Goal: Communication & Community: Answer question/provide support

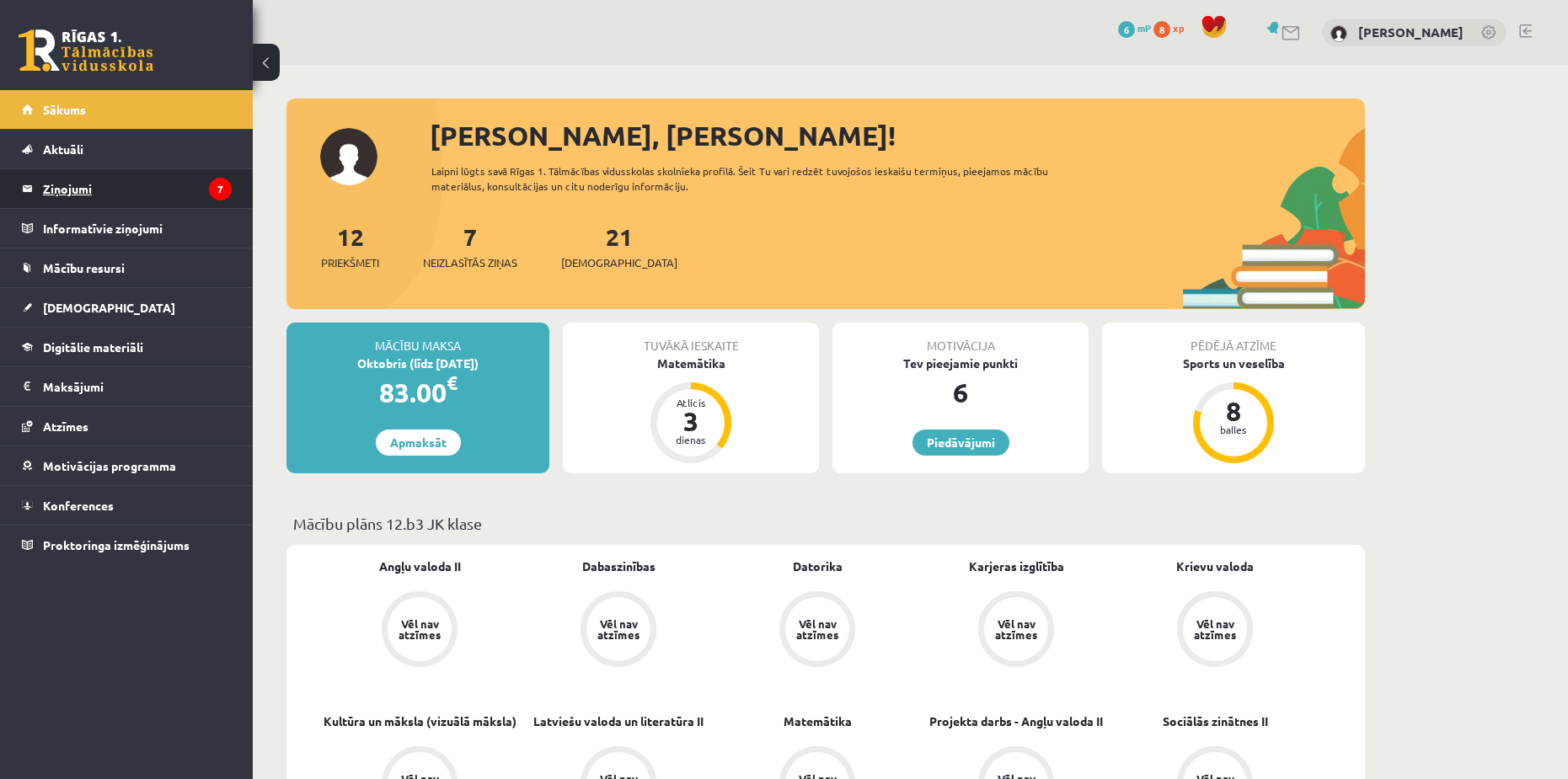
click at [159, 189] on legend "Ziņojumi 7" at bounding box center [137, 188] width 189 height 39
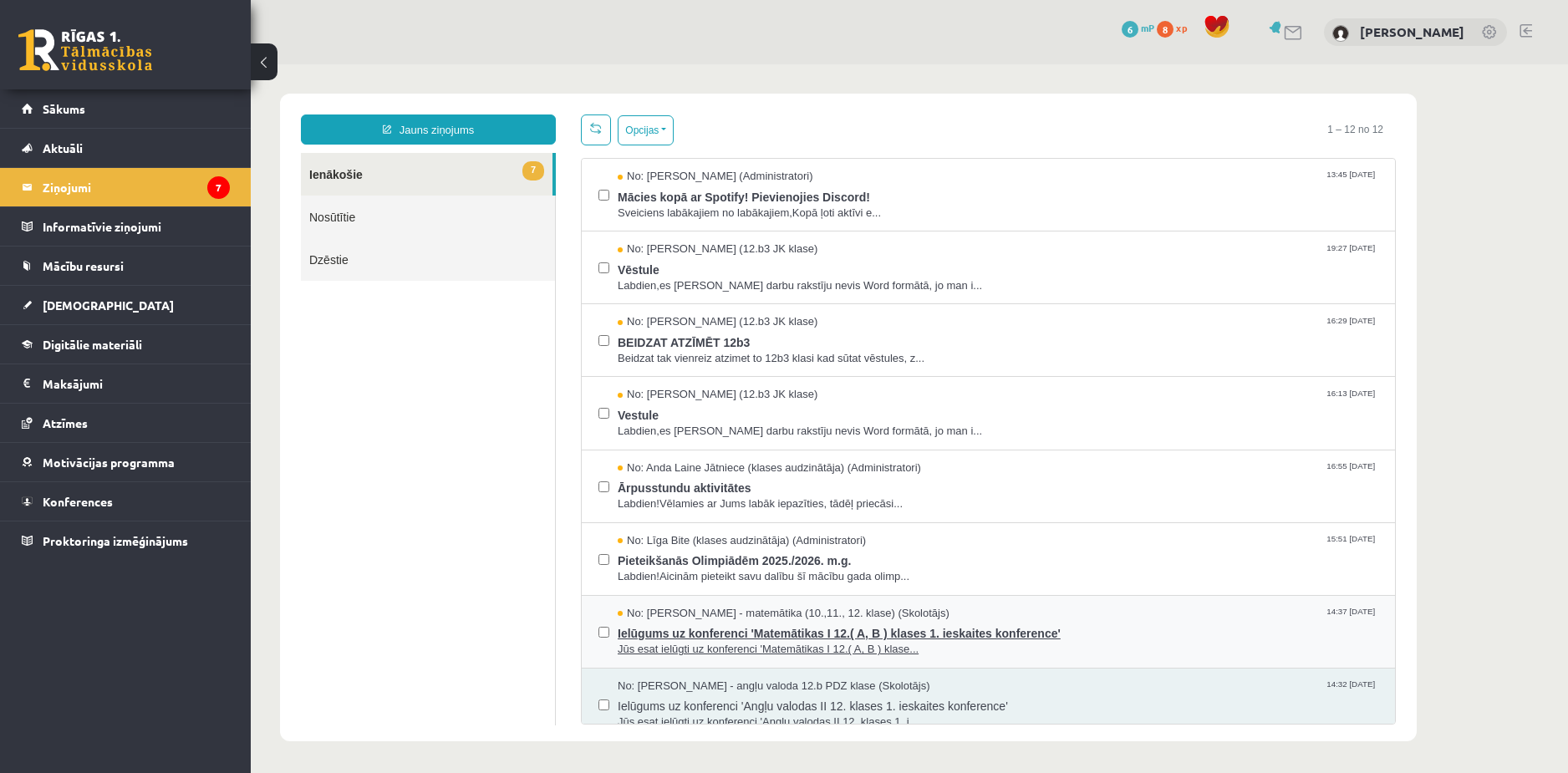
click at [826, 625] on span "Ielūgums uz konferenci 'Matemātikas I 12.( A, B ) klases 1. ieskaites konferenc…" at bounding box center [998, 632] width 761 height 21
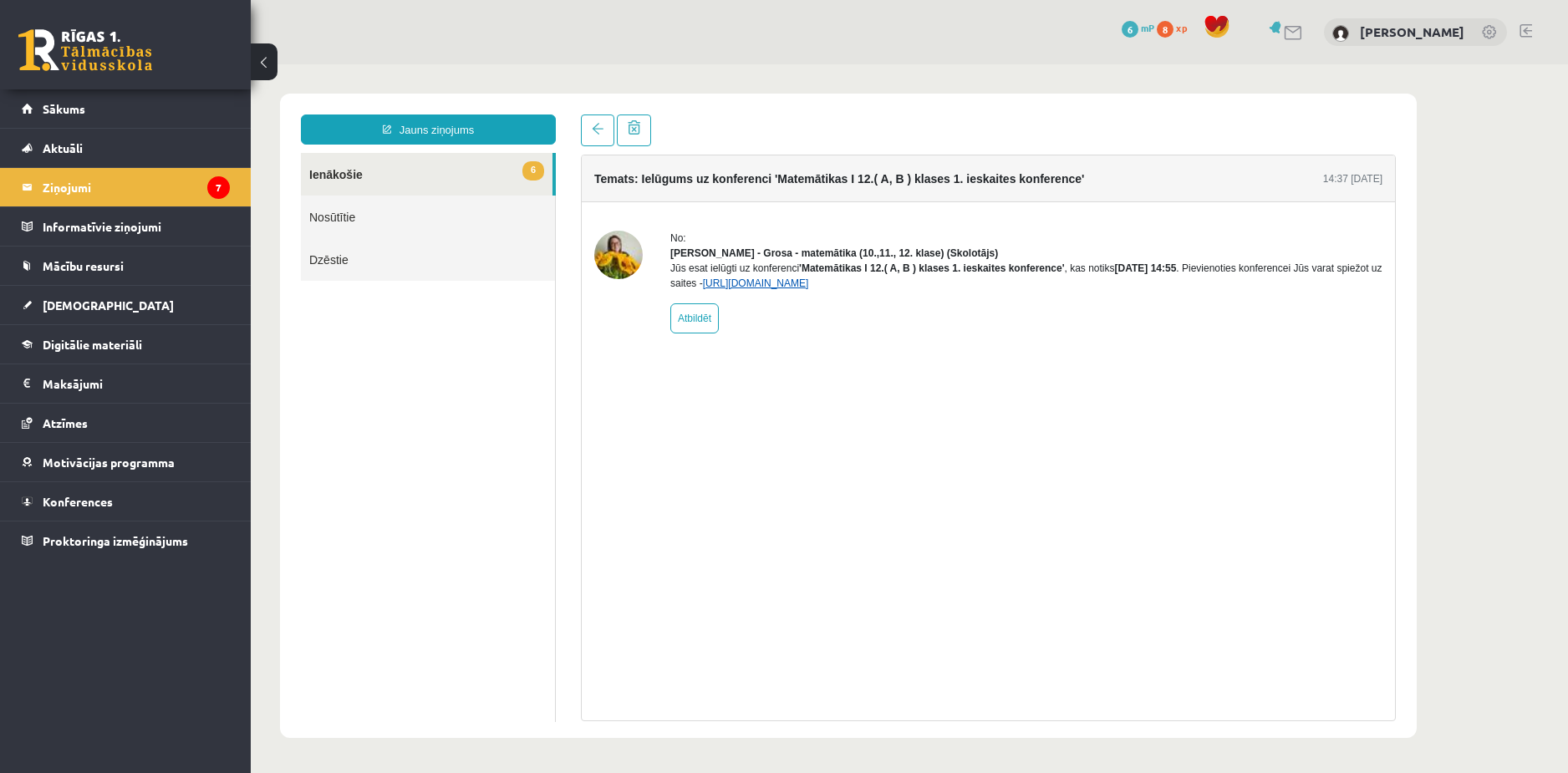
click at [809, 289] on link "[URL][DOMAIN_NAME]" at bounding box center [756, 283] width 106 height 11
click at [592, 134] on span at bounding box center [597, 128] width 11 height 11
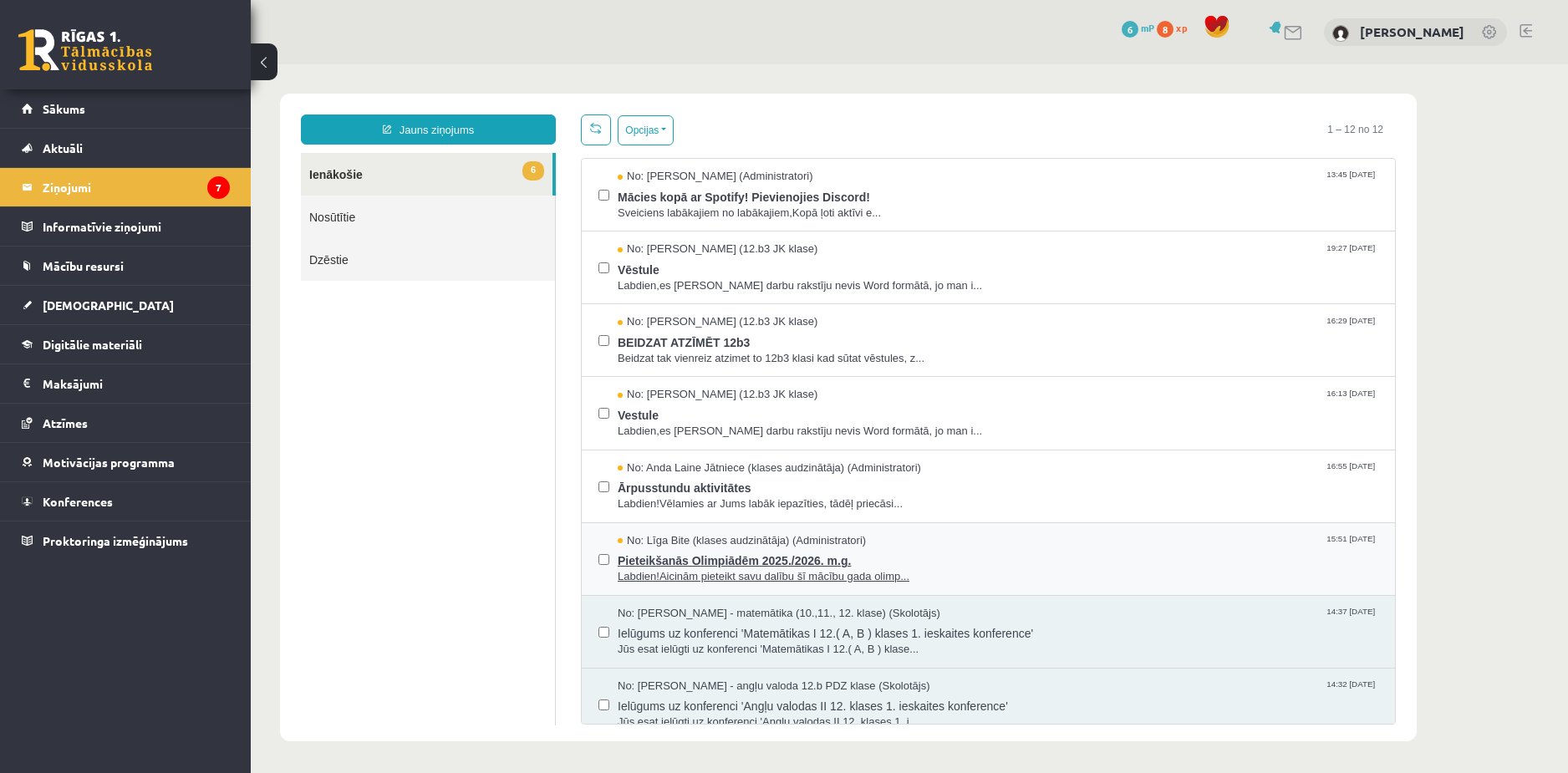
click at [725, 552] on span "Pieteikšanās Olimpiādēm 2025./2026. m.g." at bounding box center [998, 558] width 761 height 21
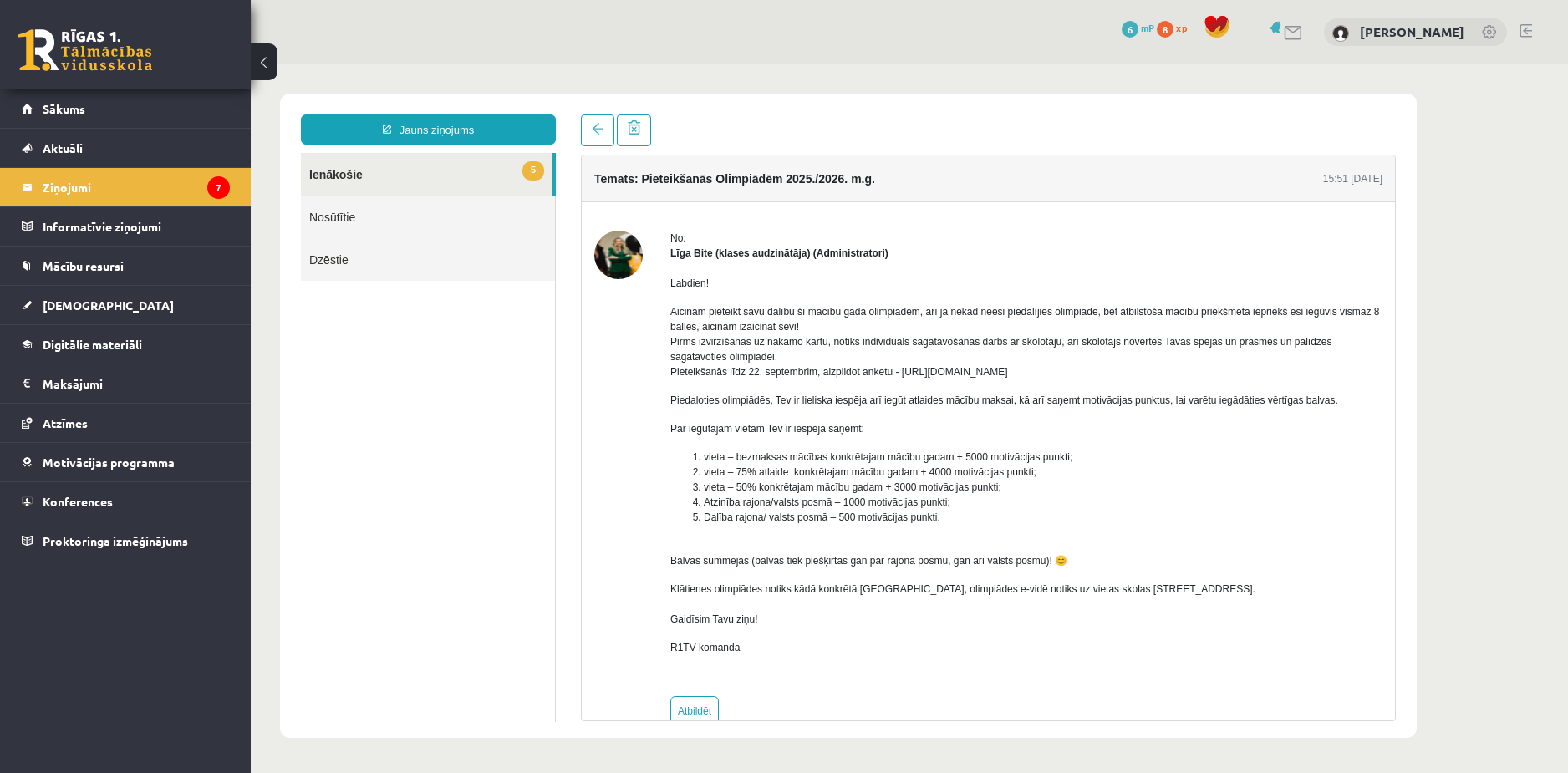
click at [591, 113] on div "Jauns ziņojums 5 Ienākošie Nosūtītie Dzēstie * ********* ********* ******* Tema…" at bounding box center [848, 415] width 1137 height 644
click at [591, 115] on link at bounding box center [598, 131] width 34 height 32
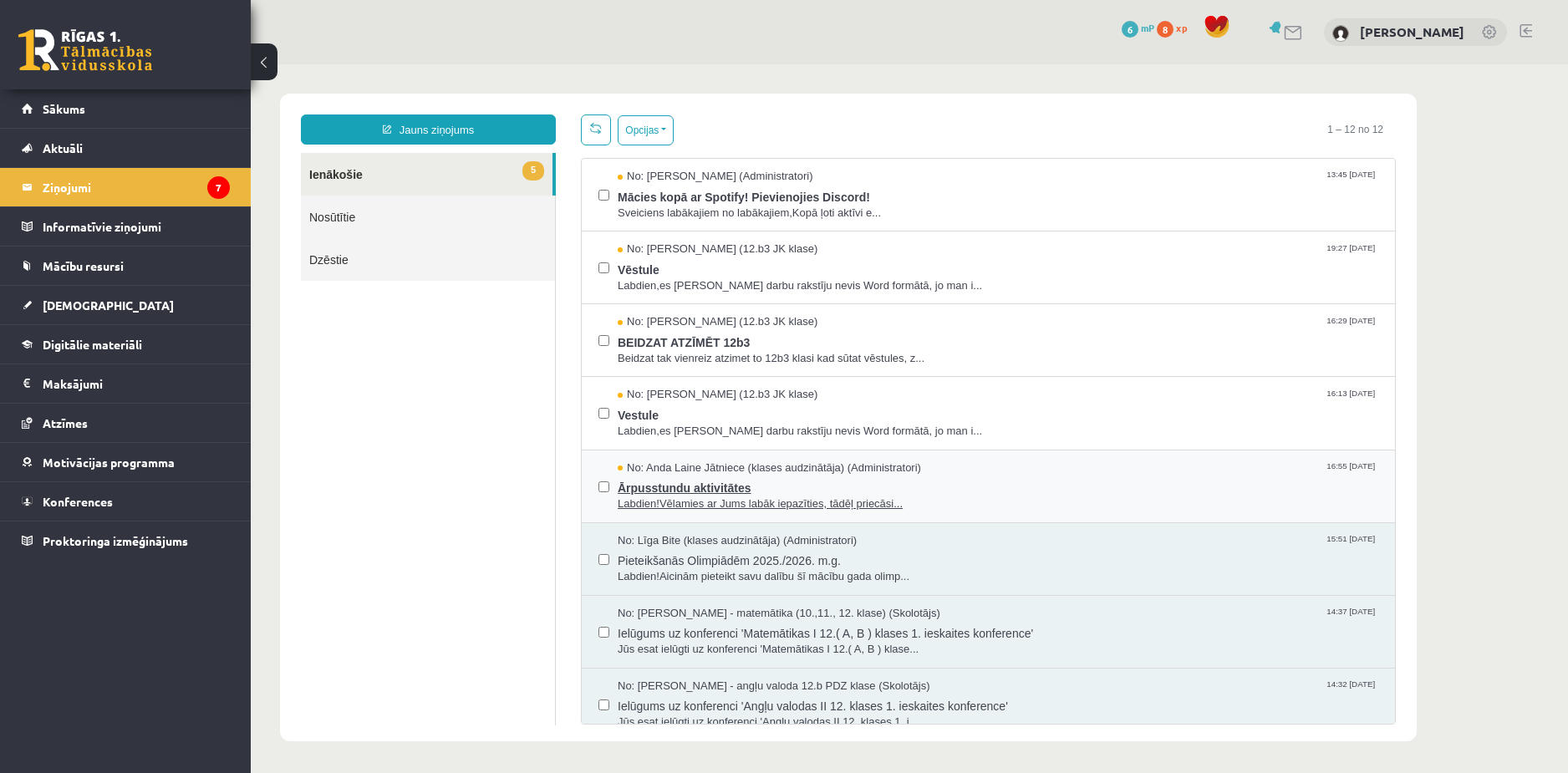
click at [688, 483] on span "Ārpusstundu aktivitātes" at bounding box center [998, 486] width 761 height 21
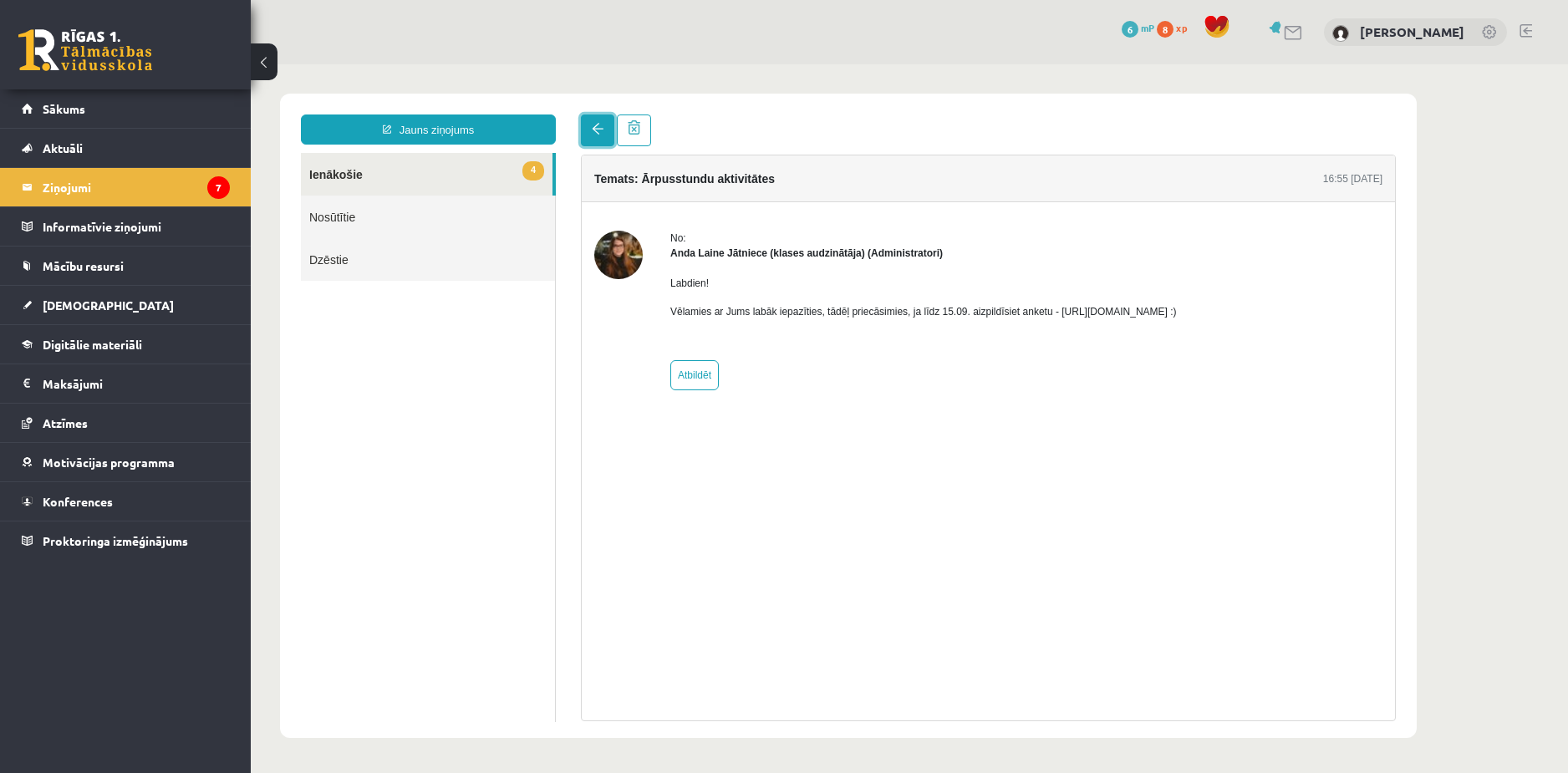
click at [601, 137] on link at bounding box center [598, 131] width 34 height 32
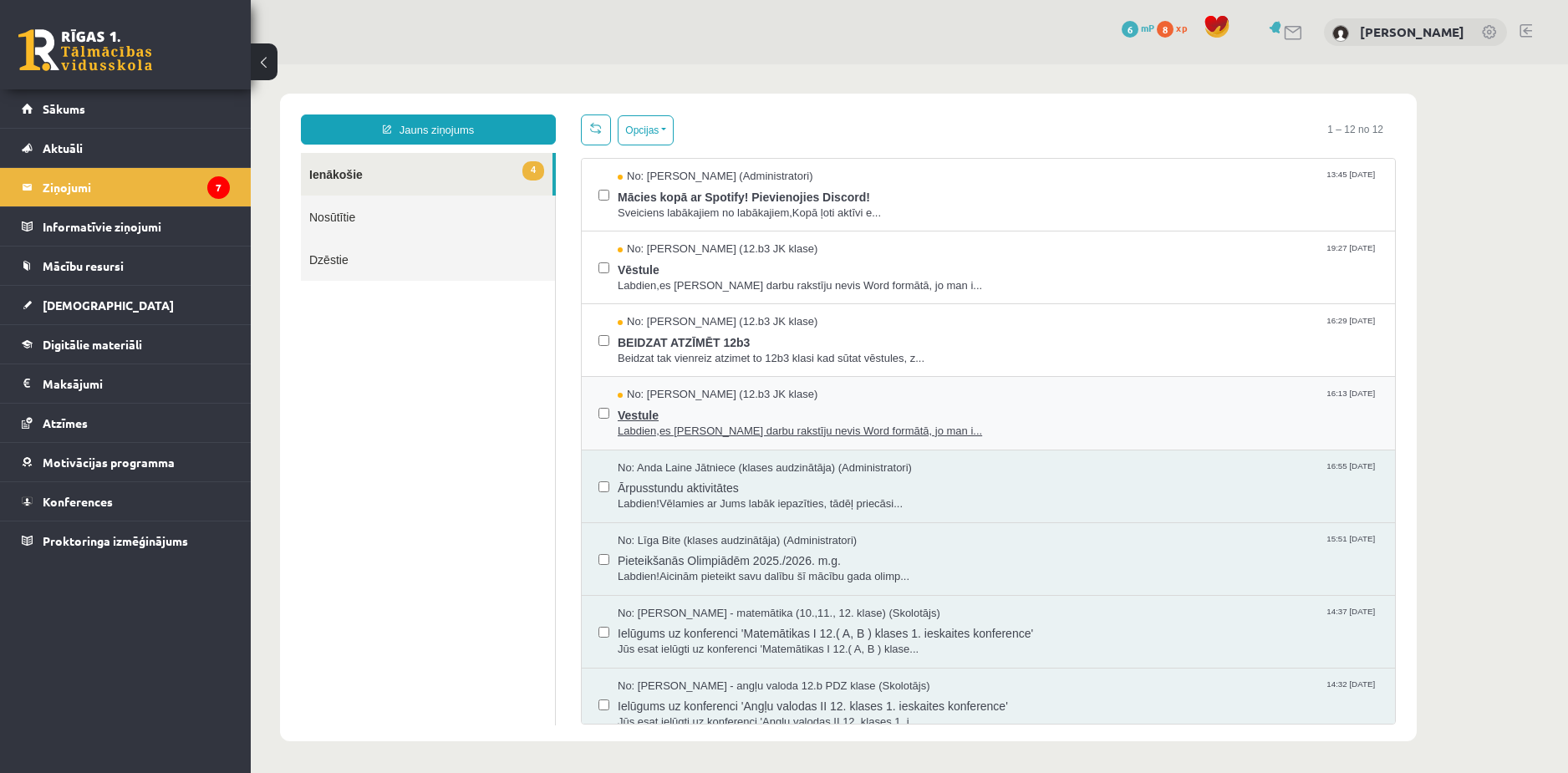
click at [626, 410] on span "Vestule" at bounding box center [998, 413] width 761 height 21
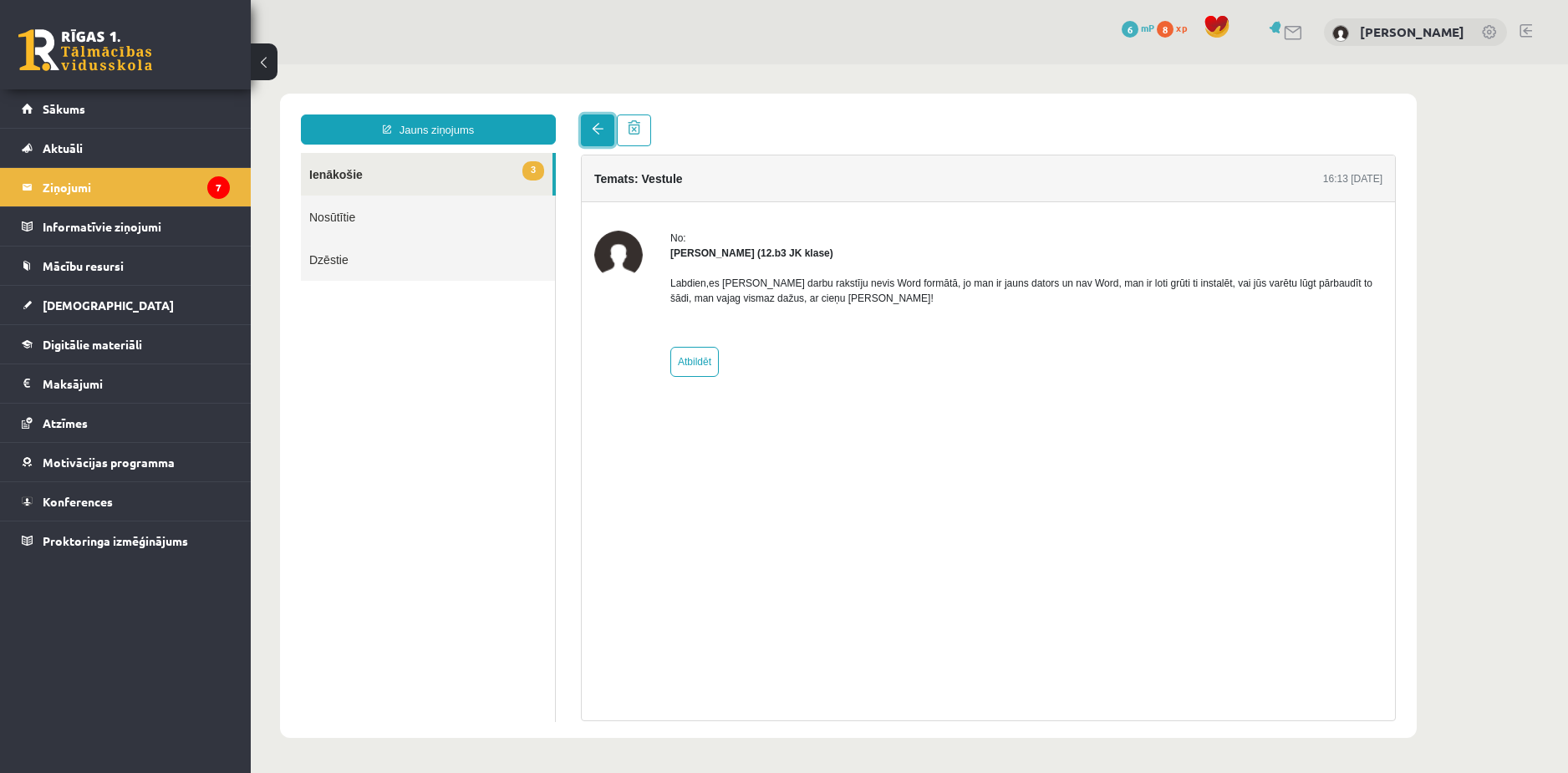
click at [591, 120] on link at bounding box center [598, 131] width 34 height 32
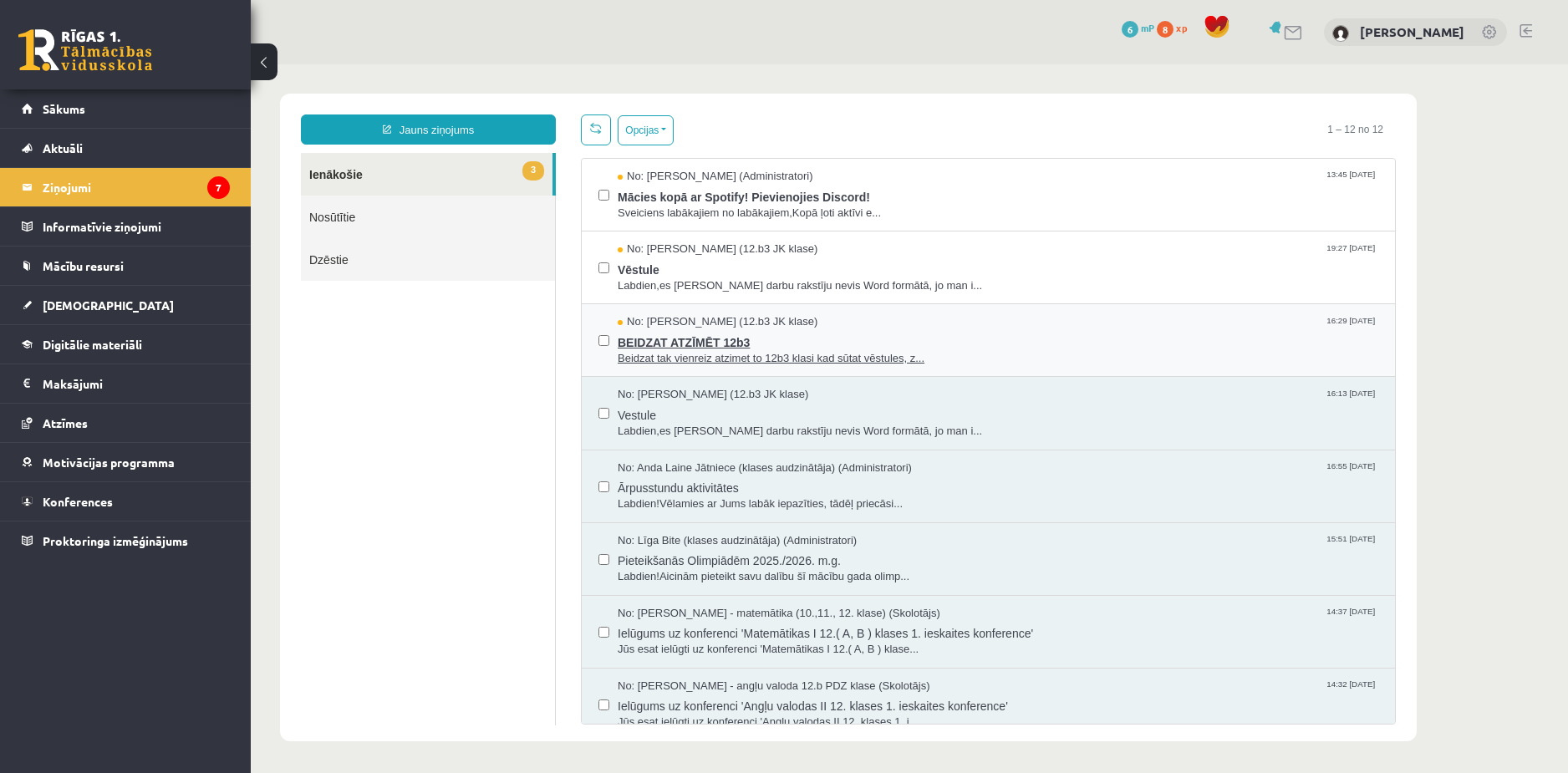
click at [678, 327] on span "No: [PERSON_NAME] (12.b3 JK klase)" at bounding box center [718, 322] width 200 height 16
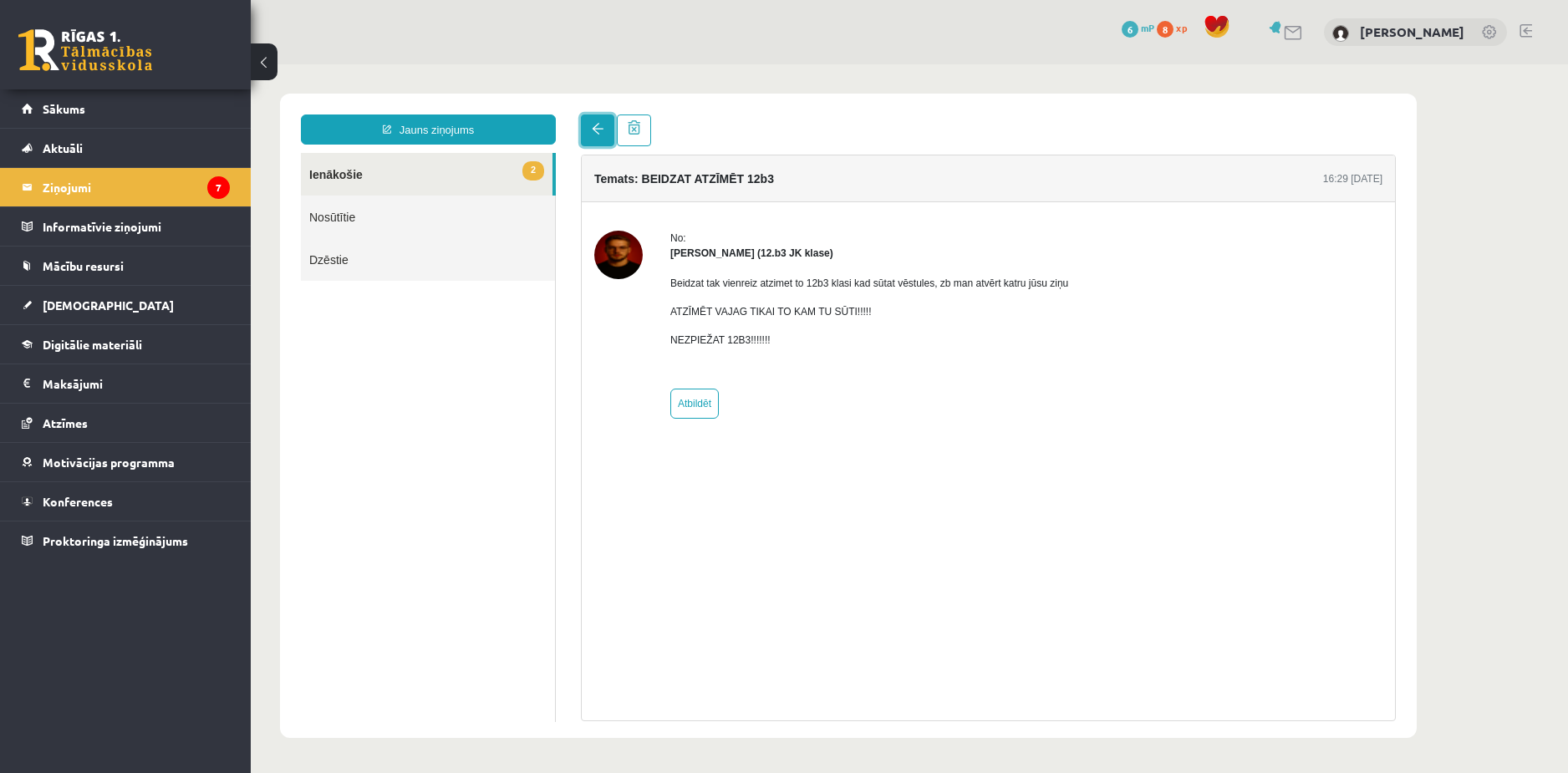
click at [597, 121] on link at bounding box center [598, 131] width 34 height 32
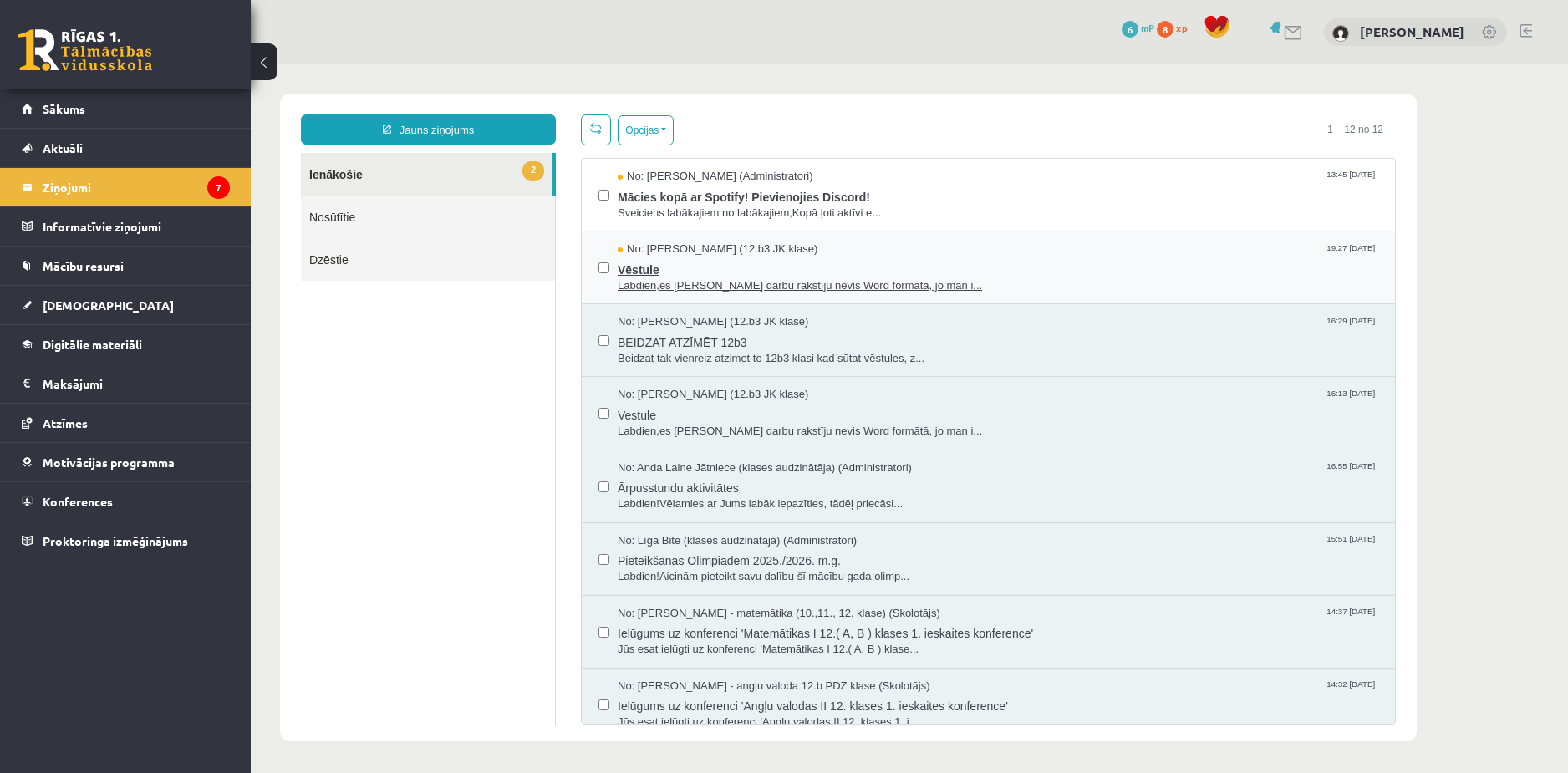
click at [657, 259] on span "Vēstule" at bounding box center [998, 267] width 761 height 21
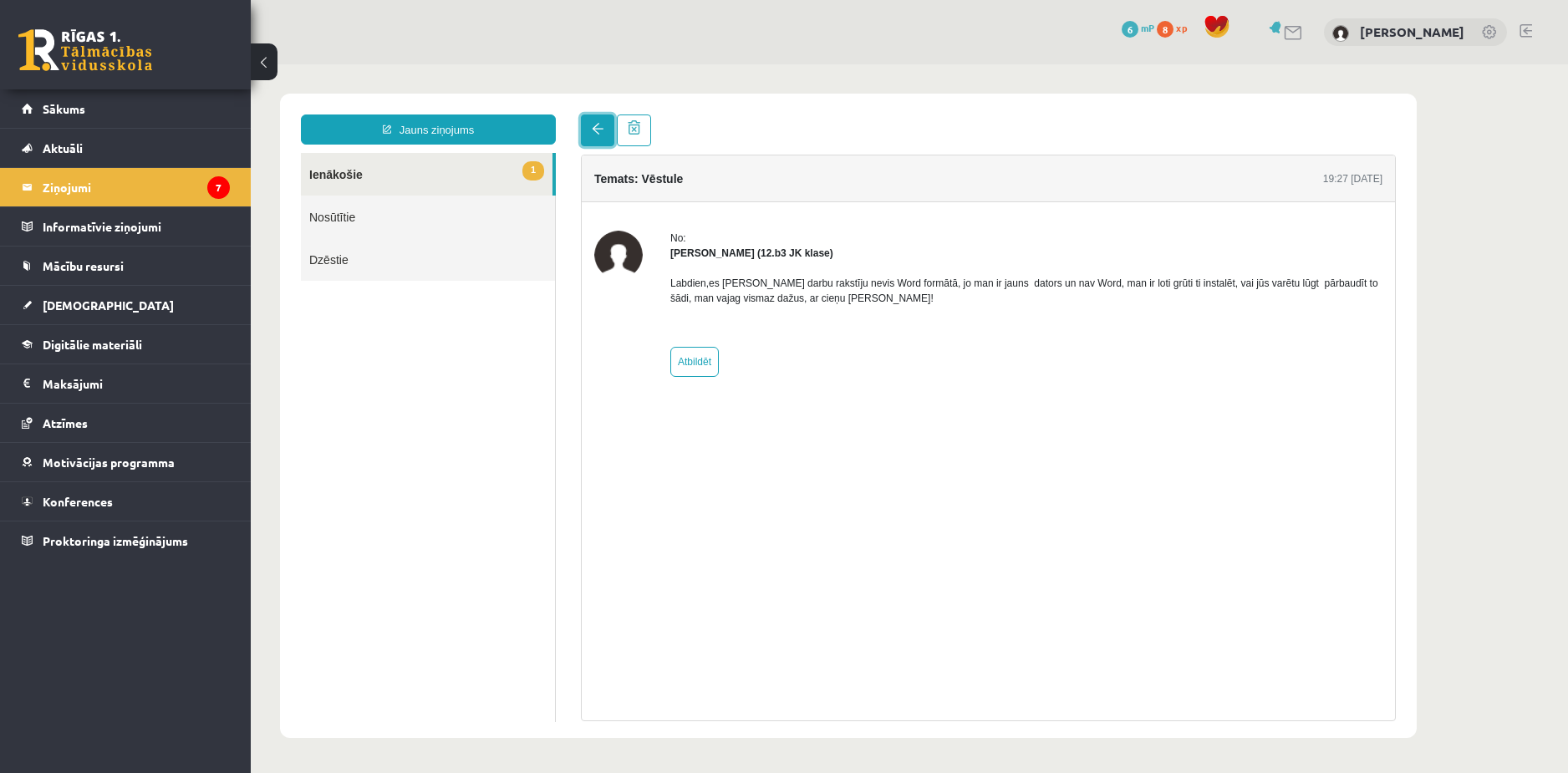
click at [599, 124] on span at bounding box center [597, 128] width 11 height 11
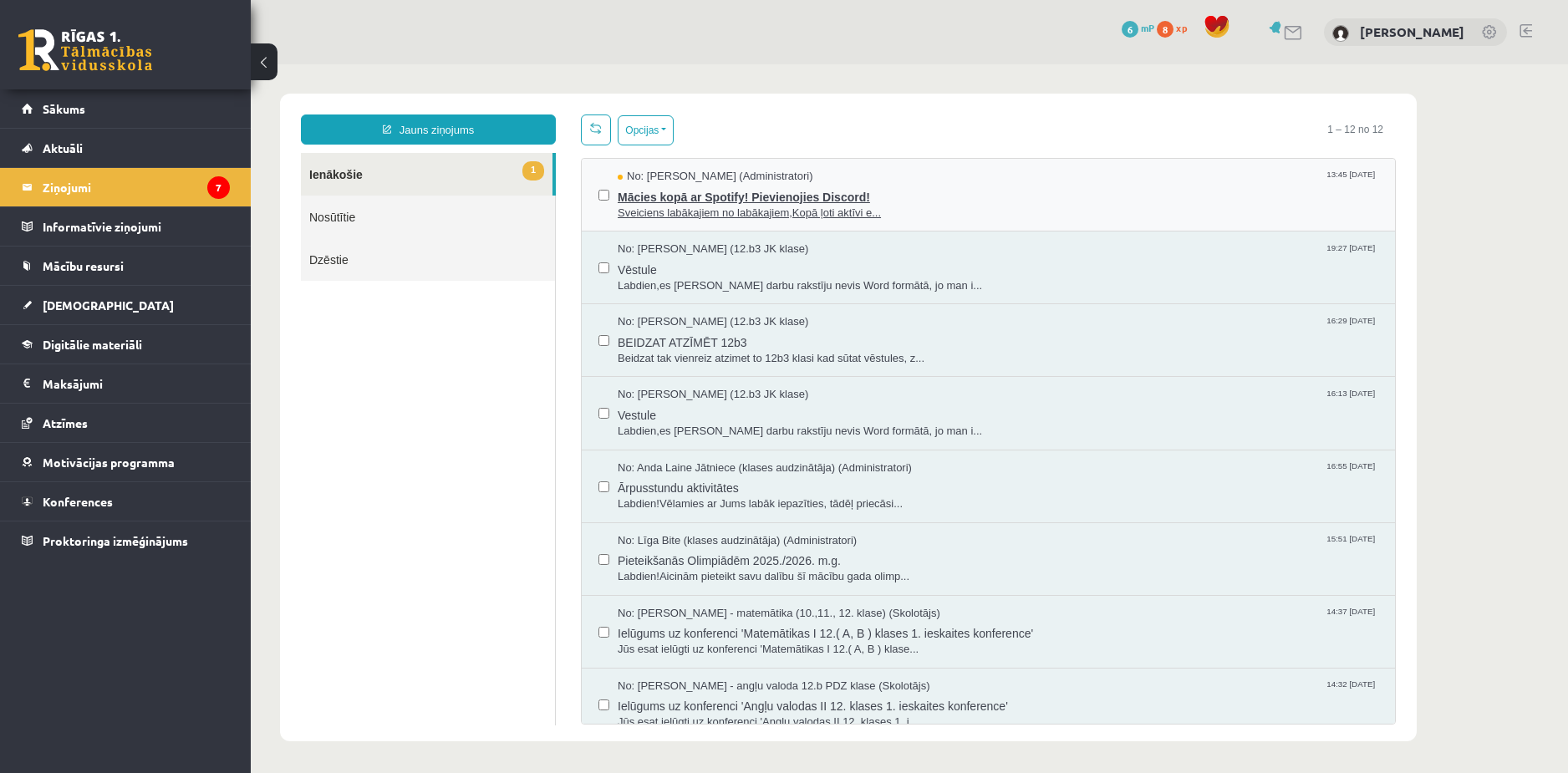
click at [637, 194] on span "Mācies kopā ar Spotify! Pievienojies Discord!" at bounding box center [998, 195] width 761 height 21
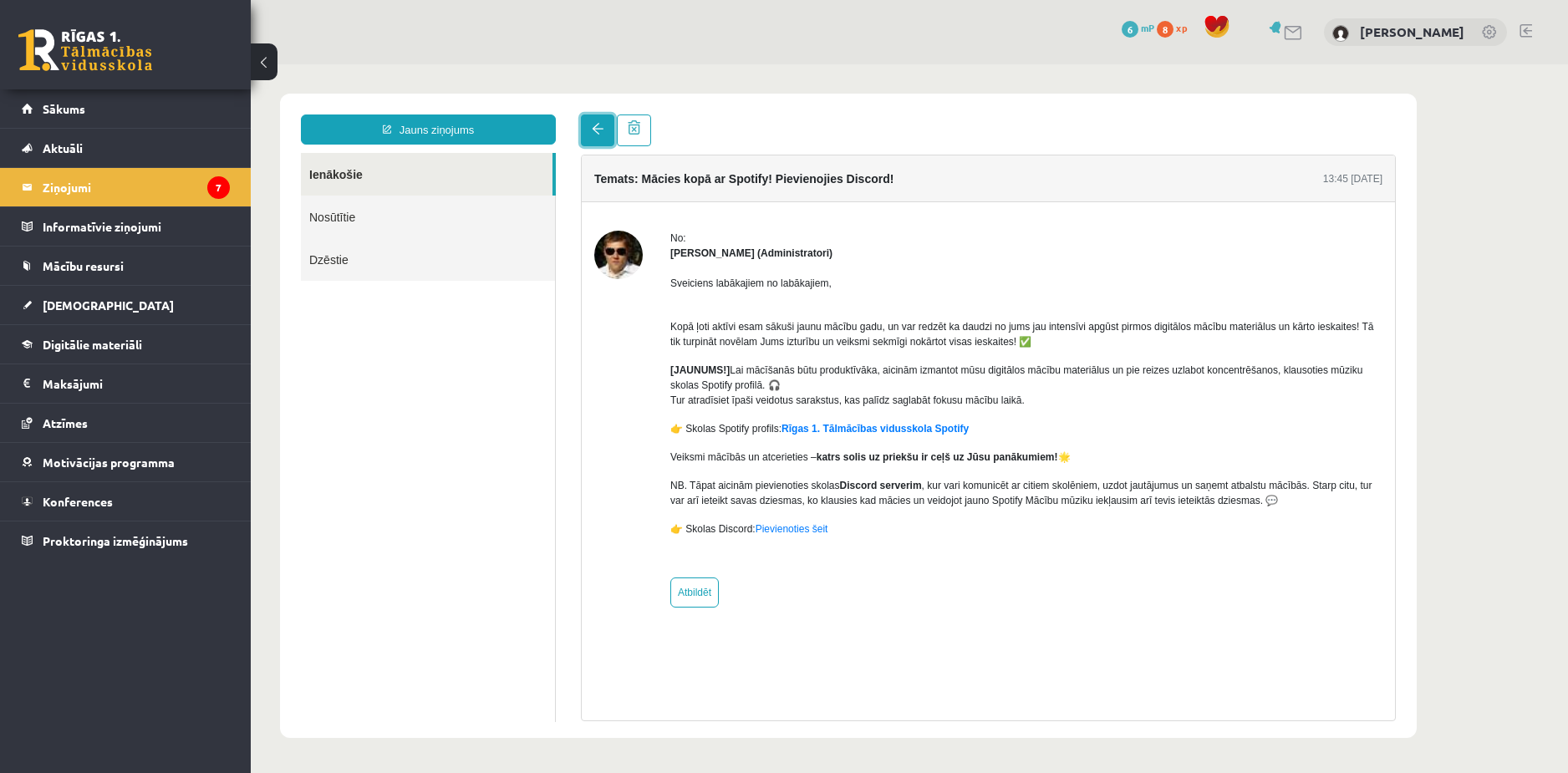
click at [588, 130] on link at bounding box center [598, 131] width 34 height 32
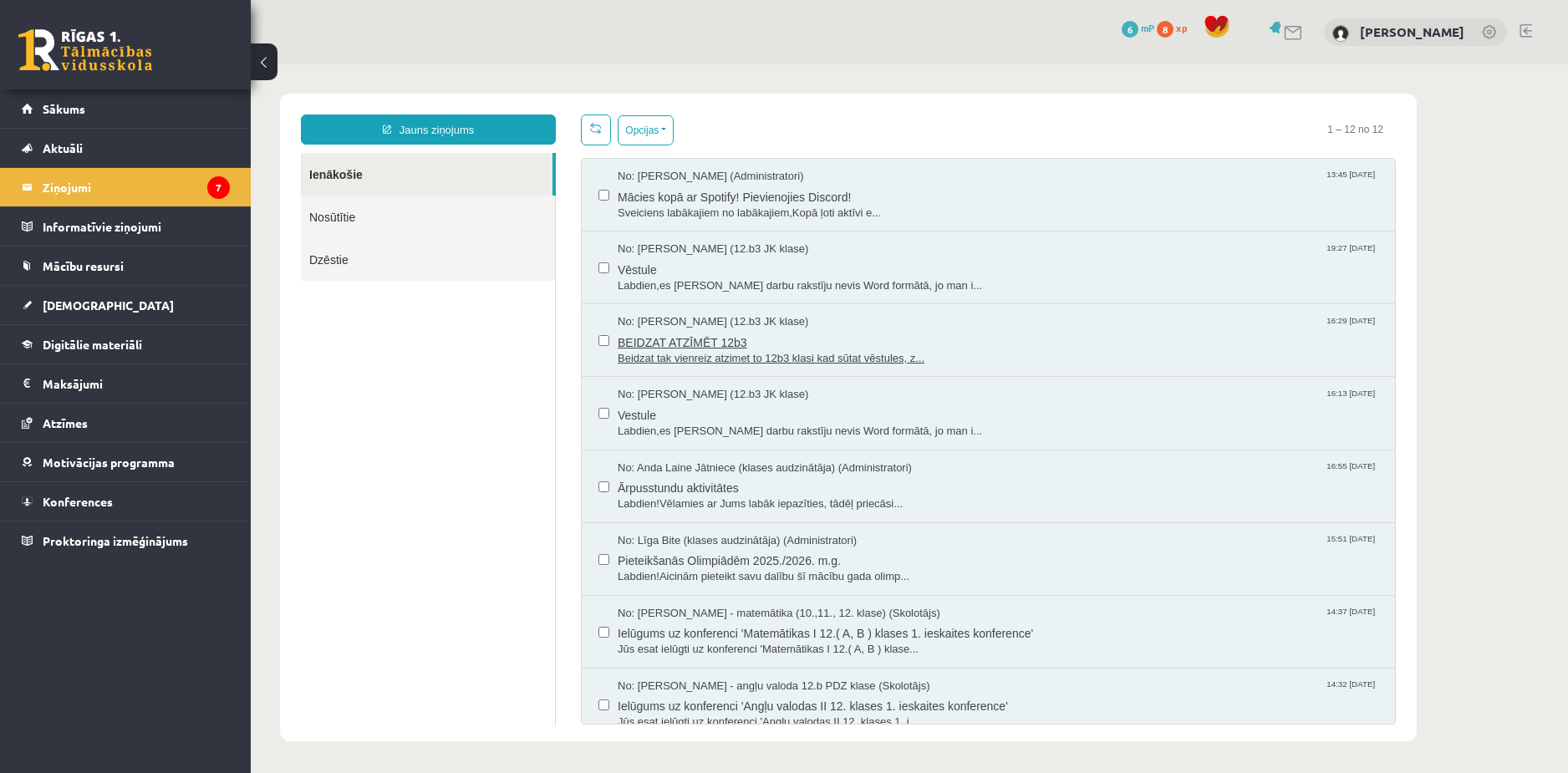
click at [639, 337] on span "BEIDZAT ATZĪMĒT 12b3" at bounding box center [998, 341] width 761 height 21
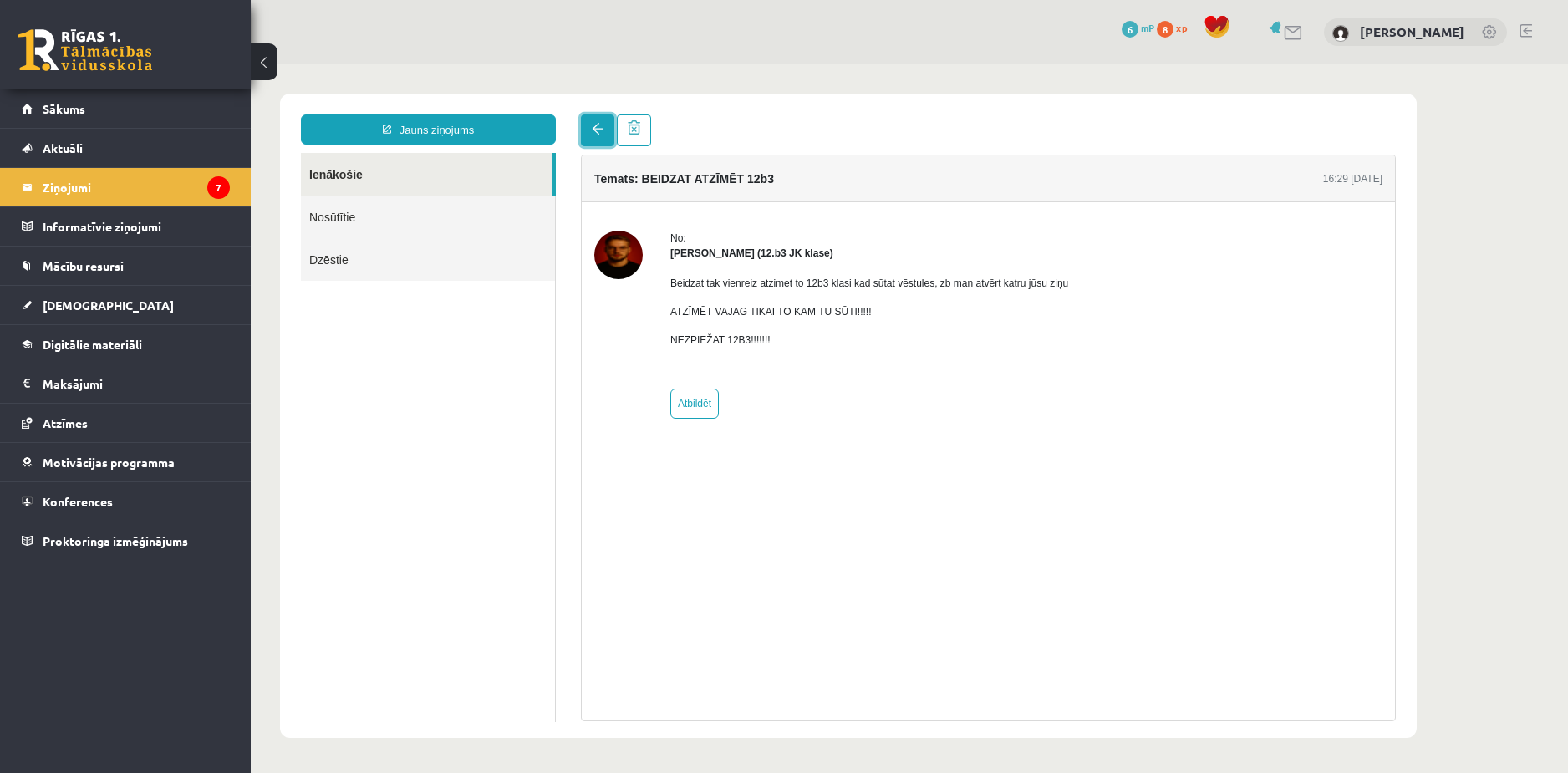
click at [594, 141] on link at bounding box center [598, 131] width 34 height 32
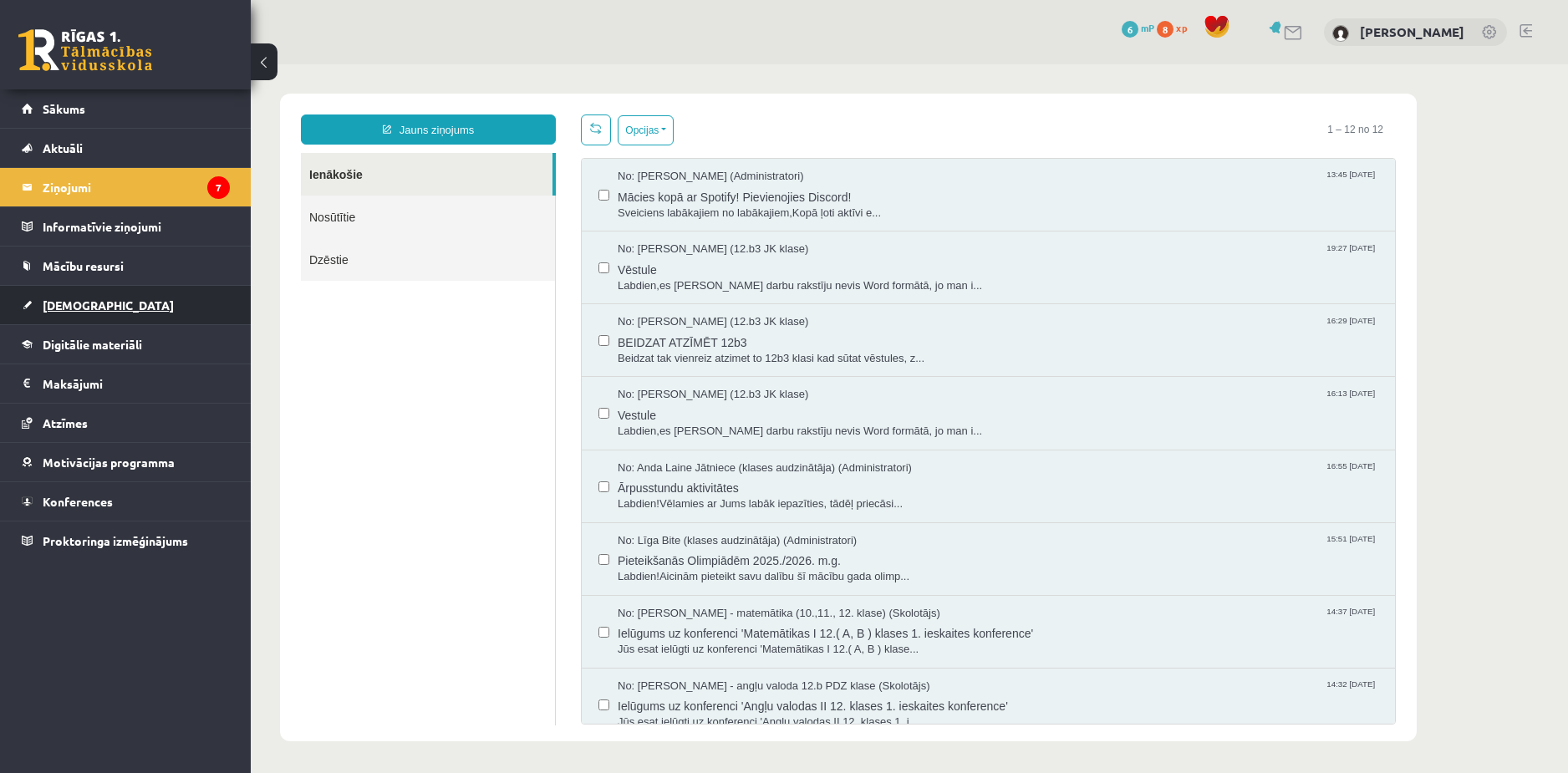
click at [59, 305] on span "[DEMOGRAPHIC_DATA]" at bounding box center [107, 305] width 131 height 15
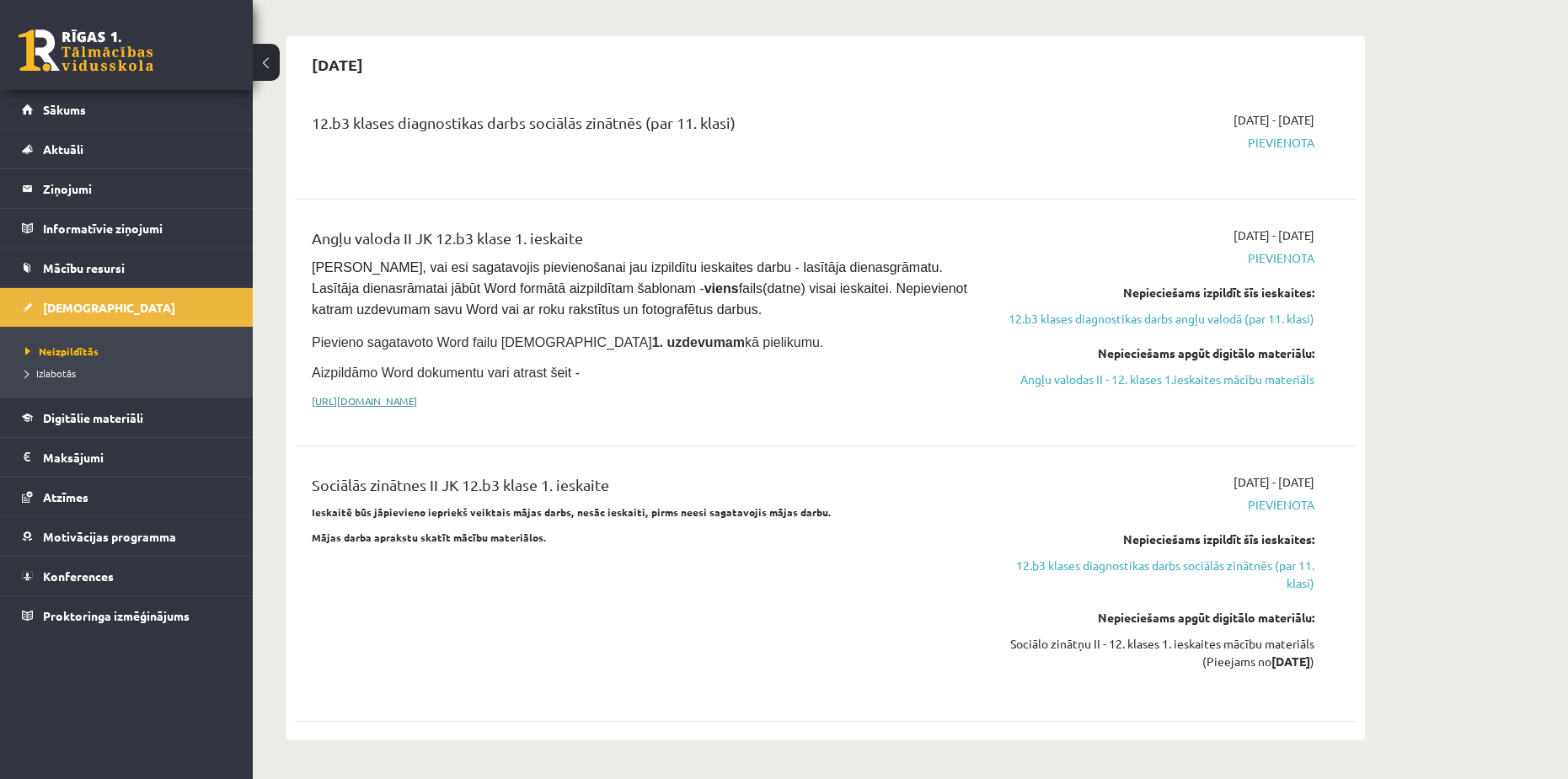
click at [401, 394] on link "[URL][DOMAIN_NAME]" at bounding box center [364, 400] width 105 height 13
